Goal: Find contact information: Find contact information

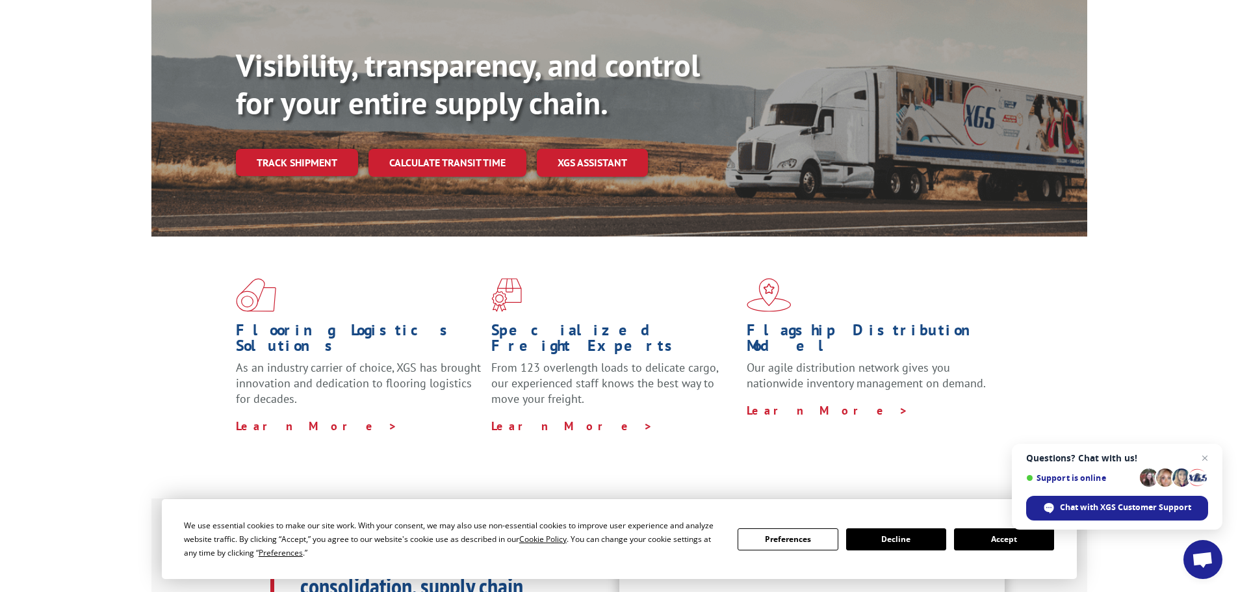
scroll to position [130, 0]
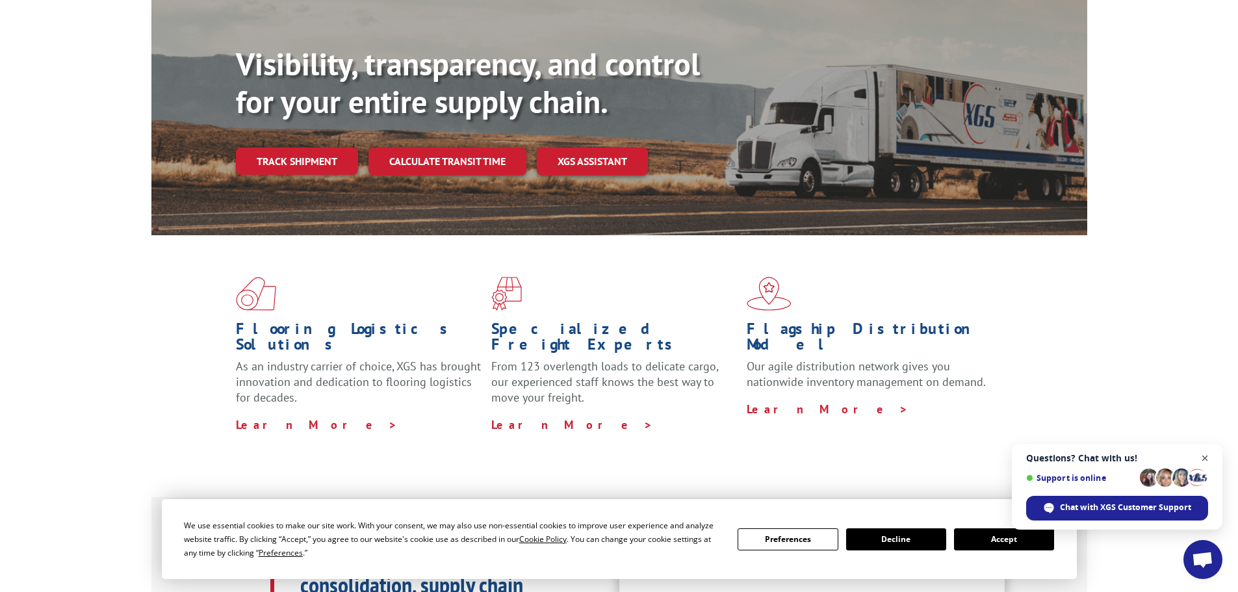
click at [1202, 456] on span "Open chat" at bounding box center [1205, 458] width 16 height 16
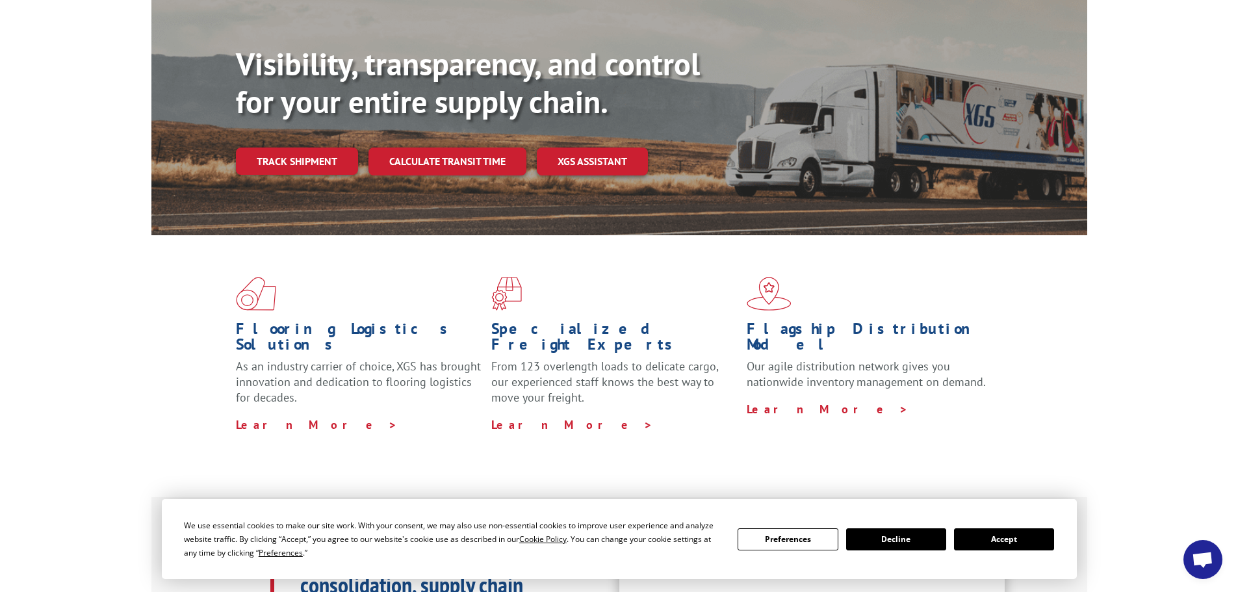
click at [998, 545] on button "Accept" at bounding box center [1004, 539] width 100 height 22
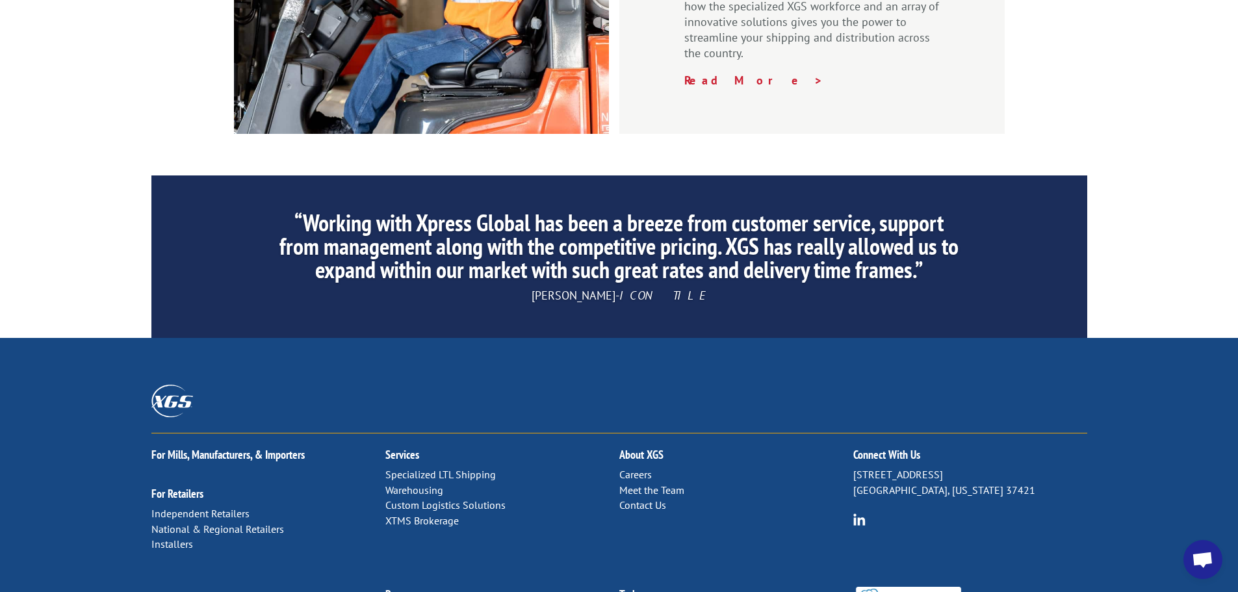
scroll to position [1980, 0]
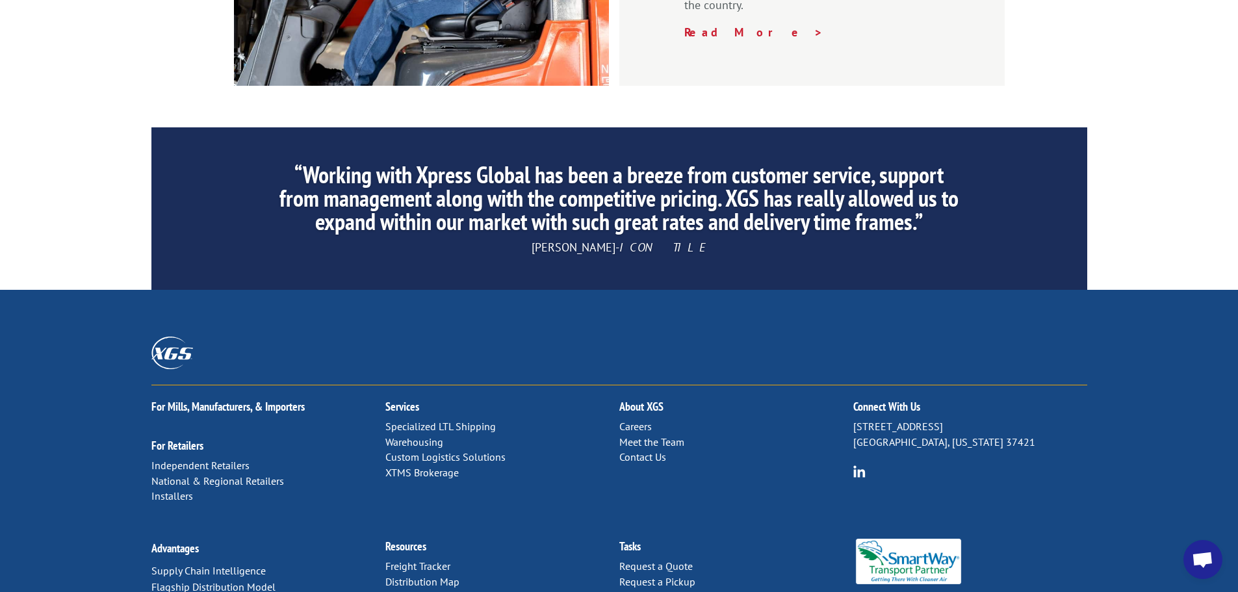
click at [634, 450] on link "Contact Us" at bounding box center [642, 456] width 47 height 13
